Goal: Transaction & Acquisition: Purchase product/service

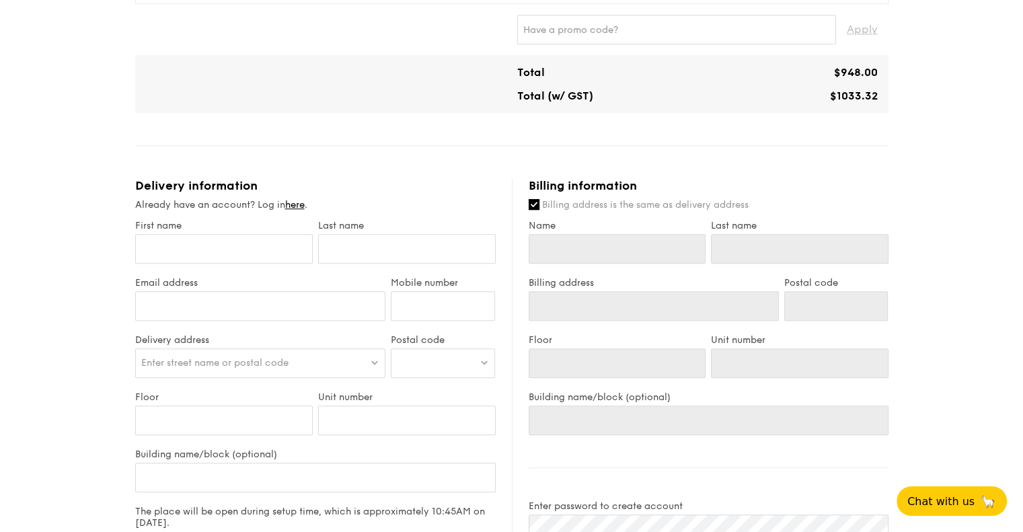
scroll to position [466, 0]
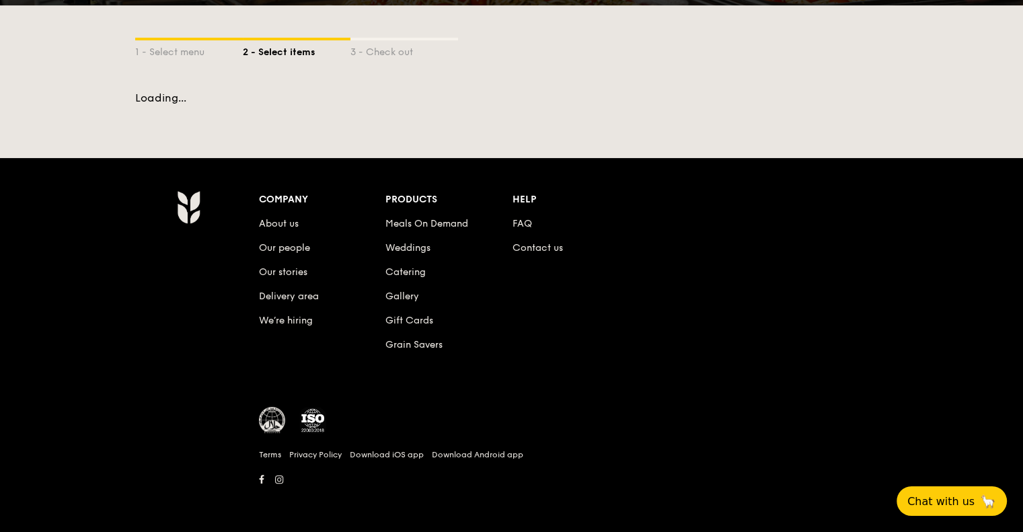
scroll to position [236, 0]
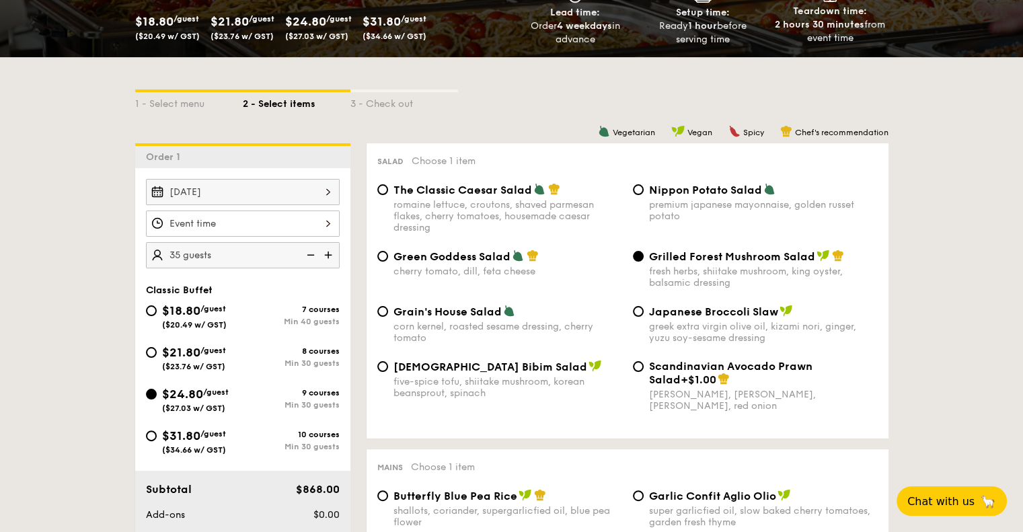
click at [305, 252] on img at bounding box center [309, 255] width 20 height 26
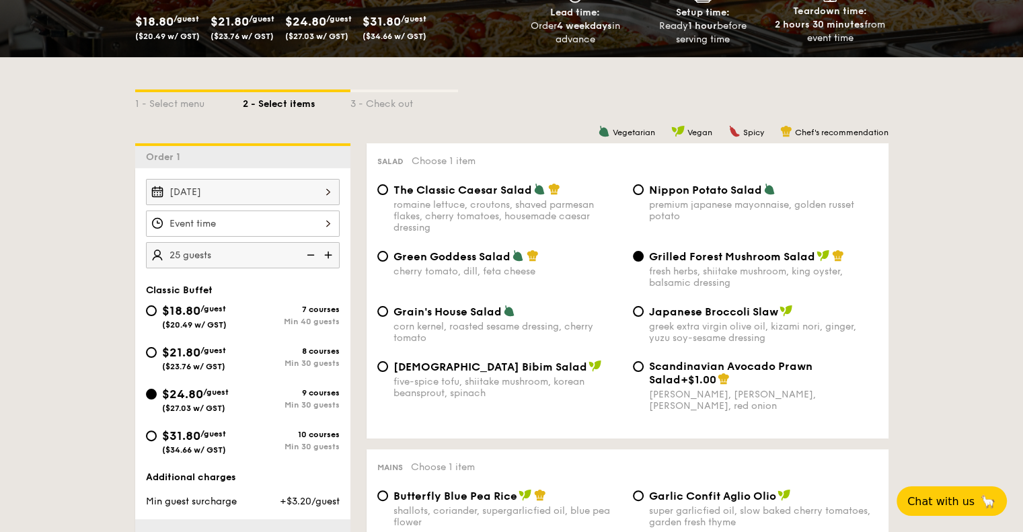
click at [336, 258] on img at bounding box center [330, 255] width 20 height 26
type input "30 guests"
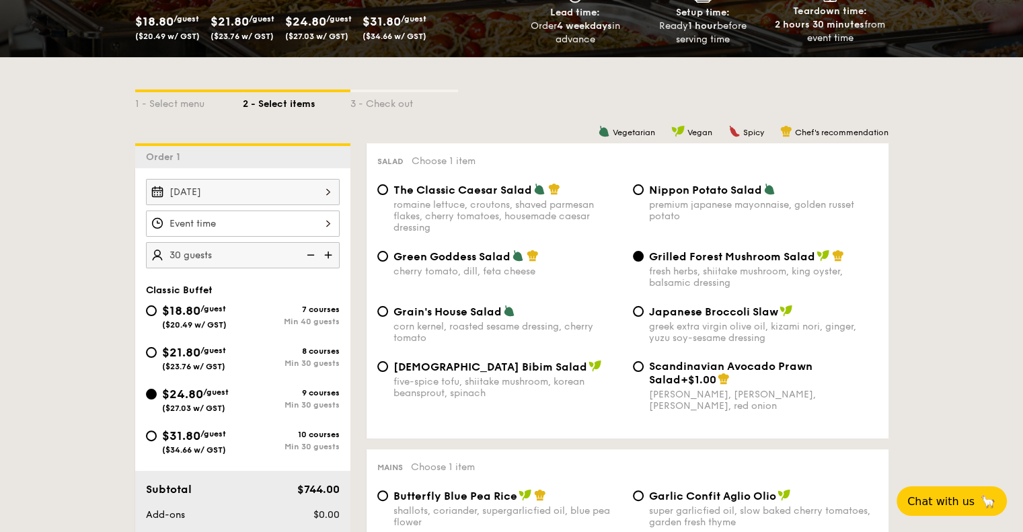
click at [885, 346] on div "Salad Choose 1 item The Classic Caesar Salad romaine lettuce, croutons, shaved …" at bounding box center [628, 290] width 522 height 295
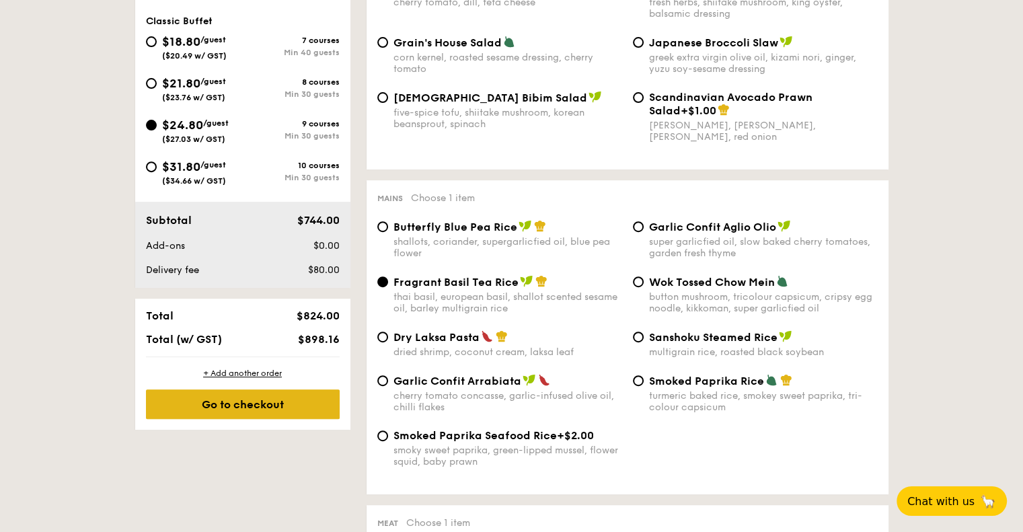
click at [285, 396] on div "Go to checkout" at bounding box center [243, 405] width 194 height 30
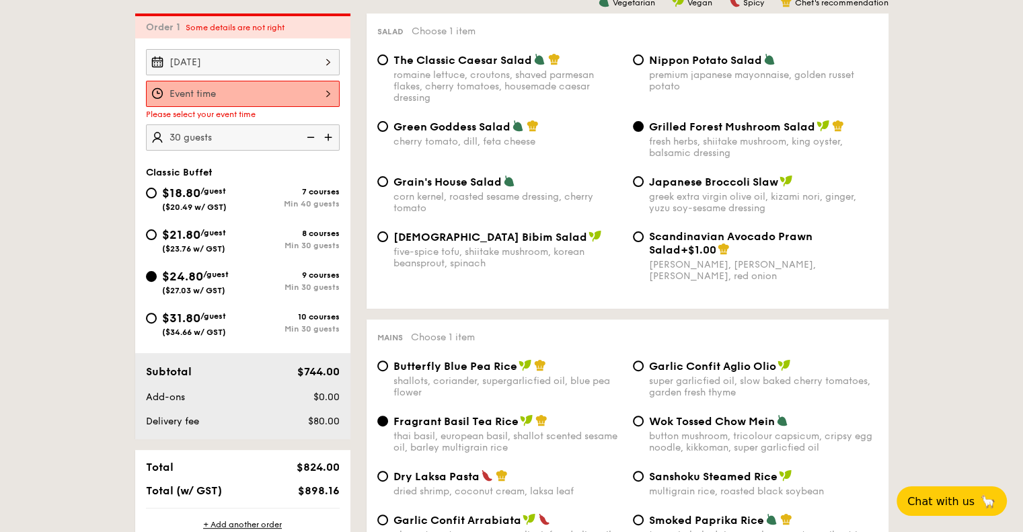
scroll to position [359, 0]
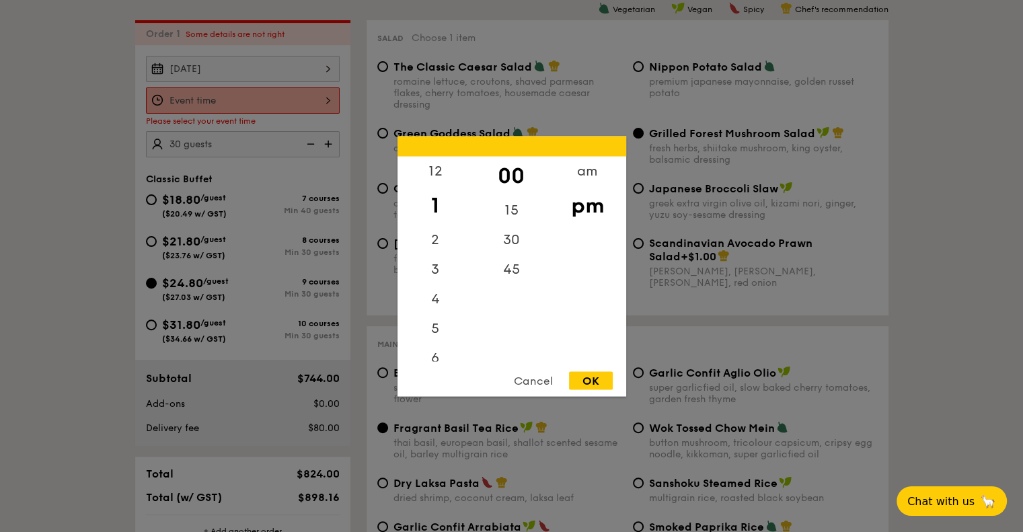
click at [303, 103] on div "12 1 2 3 4 5 6 7 8 9 10 11 00 15 30 45 am pm Cancel OK" at bounding box center [243, 100] width 194 height 26
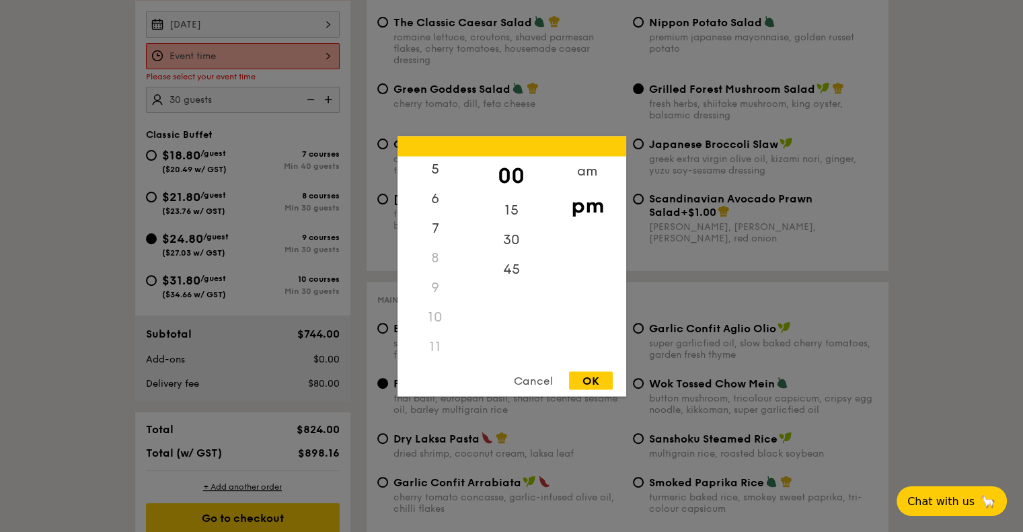
scroll to position [427, 0]
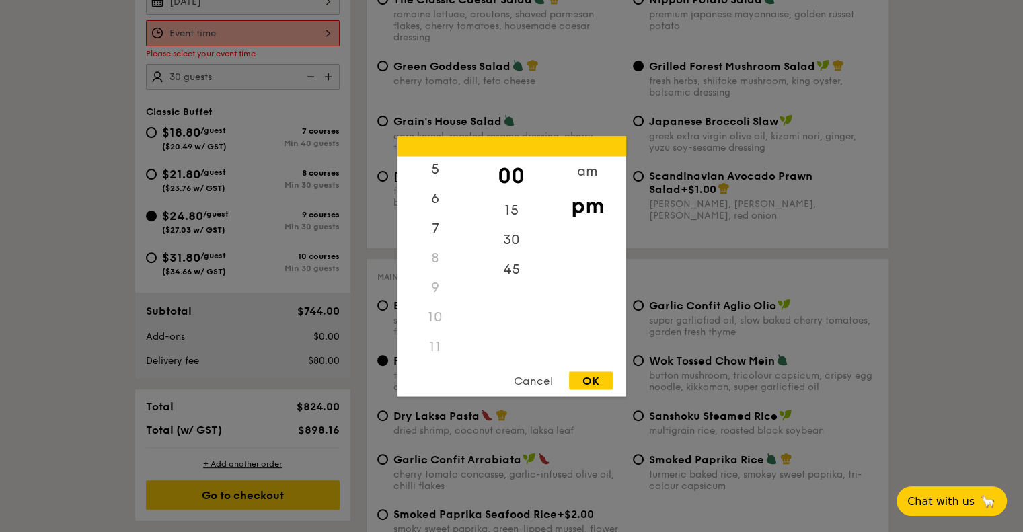
click at [435, 336] on div "11" at bounding box center [436, 347] width 76 height 30
click at [437, 348] on div "11" at bounding box center [436, 347] width 76 height 30
click at [592, 170] on div "am" at bounding box center [588, 175] width 76 height 39
click at [441, 344] on div "11" at bounding box center [436, 345] width 76 height 39
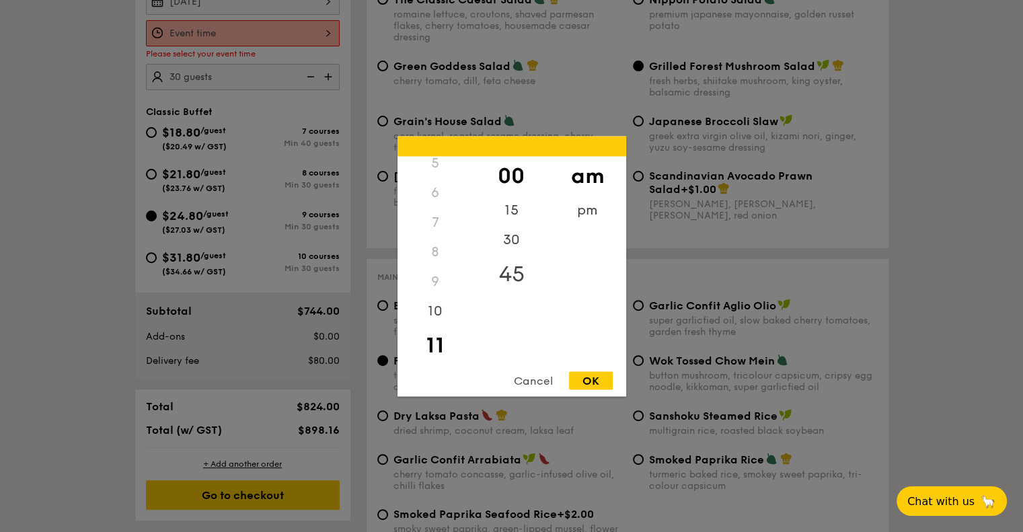
click at [496, 277] on div "45" at bounding box center [512, 273] width 76 height 39
click at [587, 383] on div "OK" at bounding box center [591, 380] width 44 height 18
type input "11:45AM"
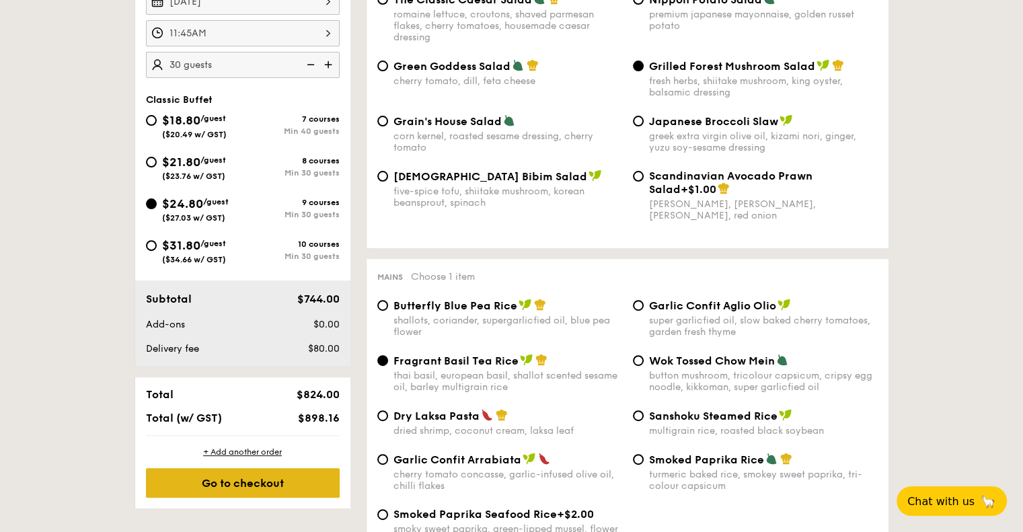
click at [289, 480] on div "Go to checkout" at bounding box center [243, 483] width 194 height 30
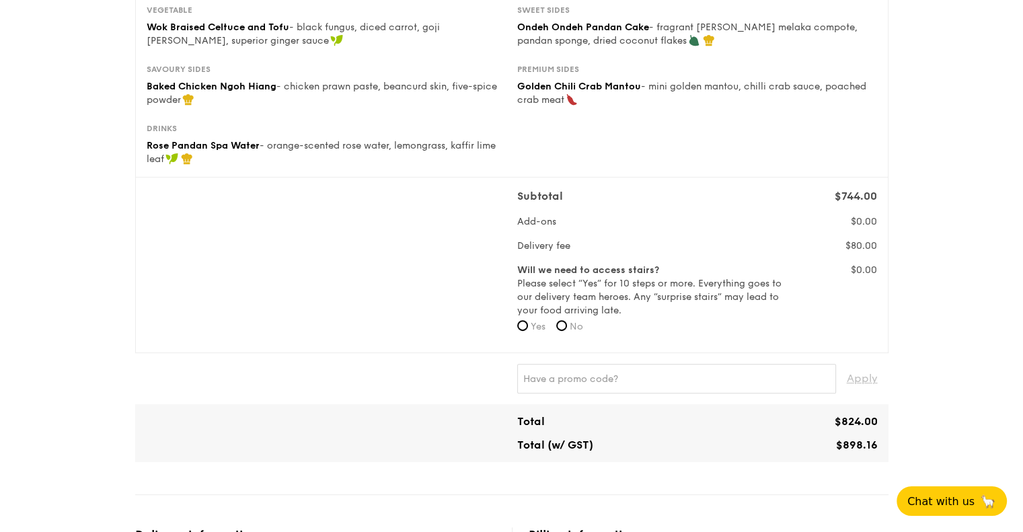
scroll to position [336, 0]
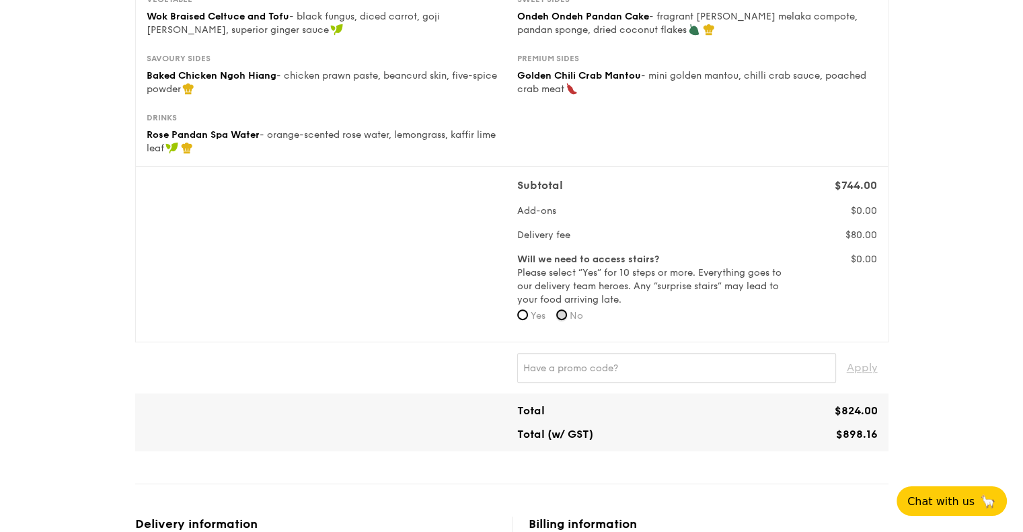
click at [560, 309] on input "No" at bounding box center [561, 314] width 11 height 11
radio input "true"
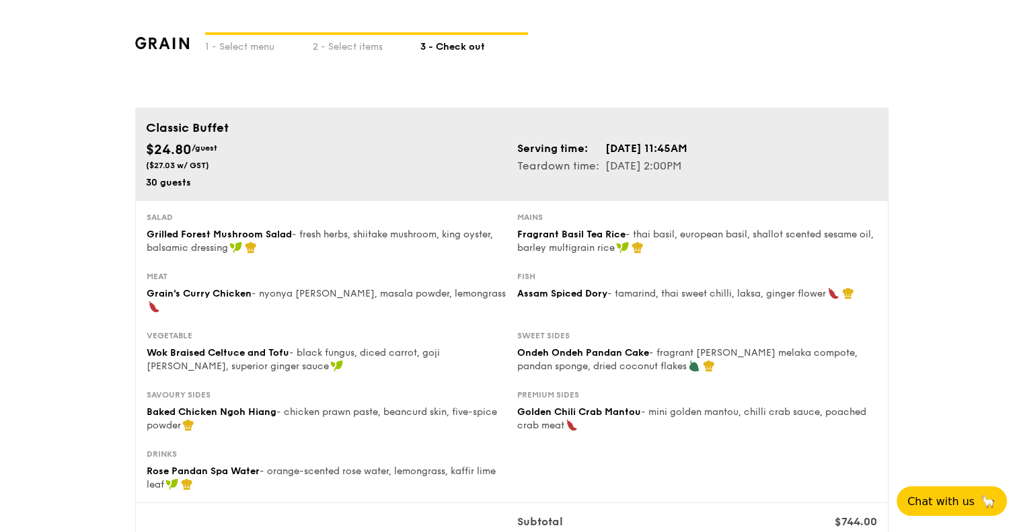
scroll to position [67, 0]
